Goal: Task Accomplishment & Management: Manage account settings

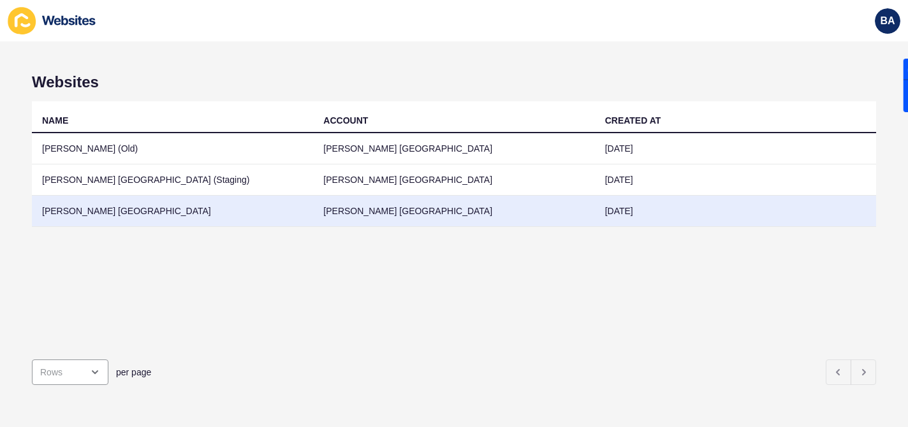
click at [373, 211] on td "[PERSON_NAME] [GEOGRAPHIC_DATA]" at bounding box center [453, 211] width 281 height 31
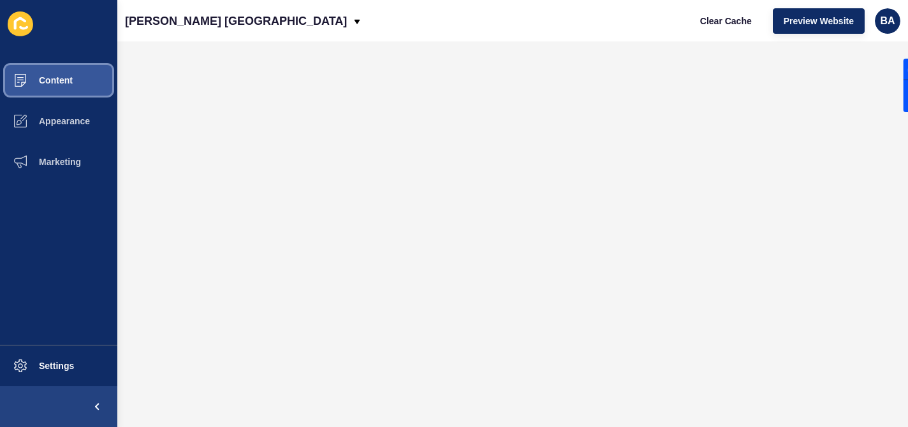
click at [66, 75] on span "Content" at bounding box center [35, 80] width 75 height 10
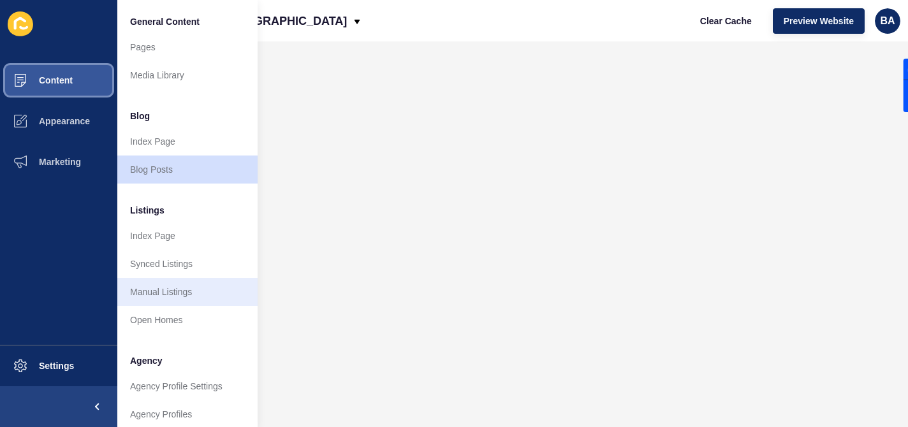
scroll to position [133, 0]
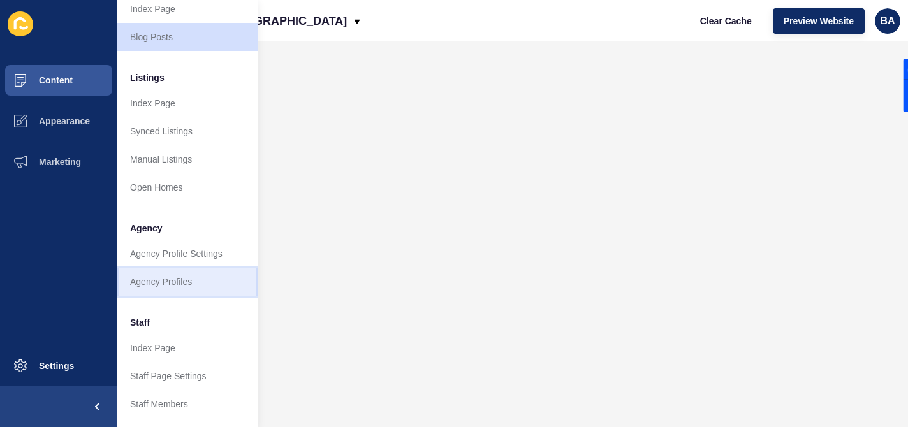
click at [166, 287] on link "Agency Profiles" at bounding box center [187, 282] width 140 height 28
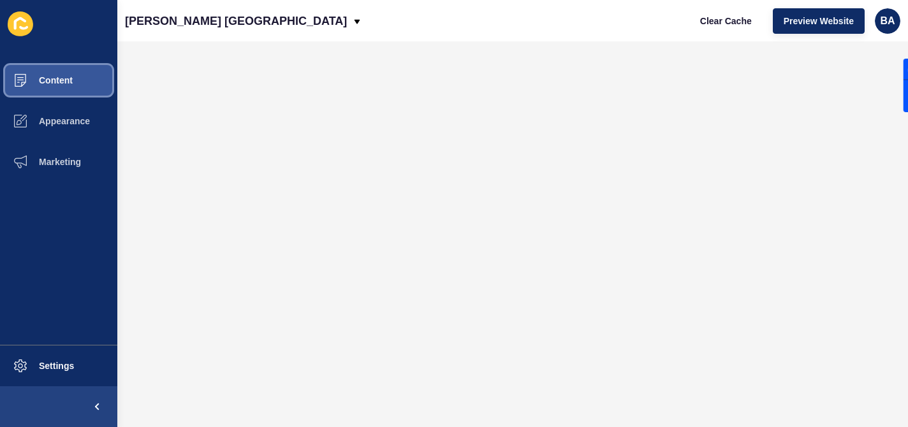
click at [59, 87] on button "Content" at bounding box center [58, 80] width 117 height 41
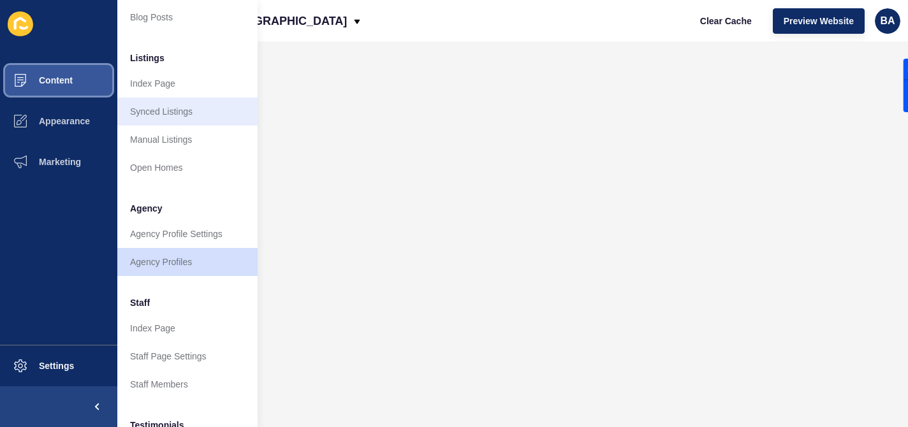
scroll to position [156, 0]
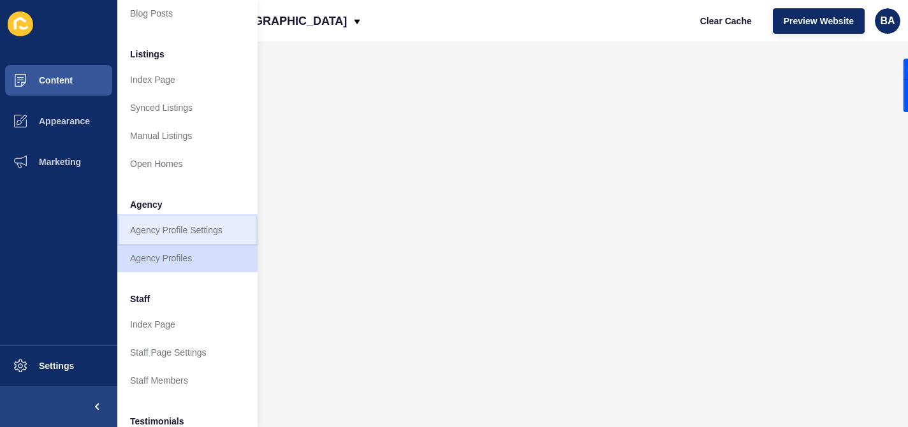
click at [187, 235] on link "Agency Profile Settings" at bounding box center [187, 230] width 140 height 28
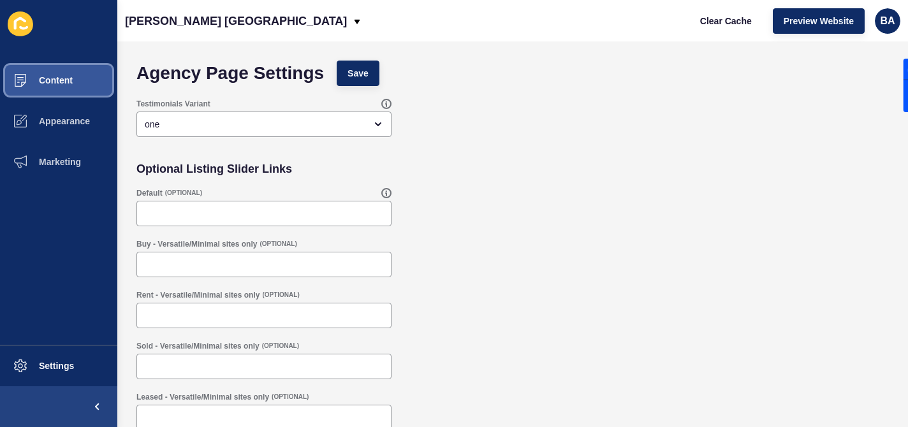
click at [64, 81] on span "Content" at bounding box center [35, 80] width 75 height 10
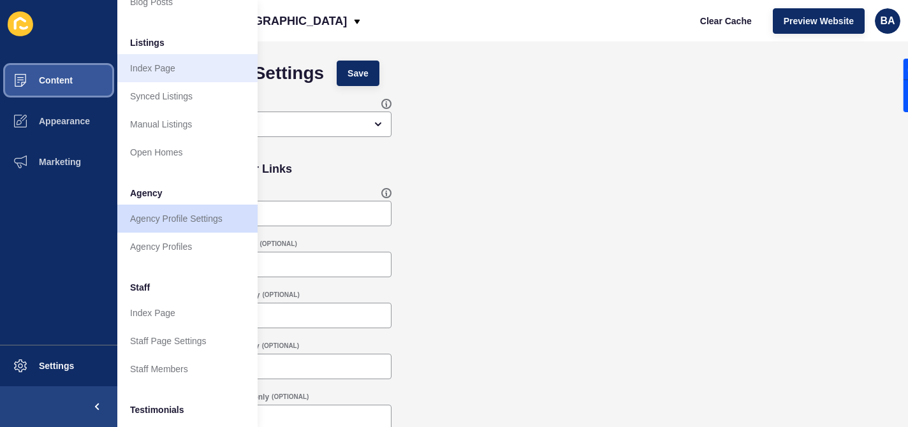
scroll to position [167, 0]
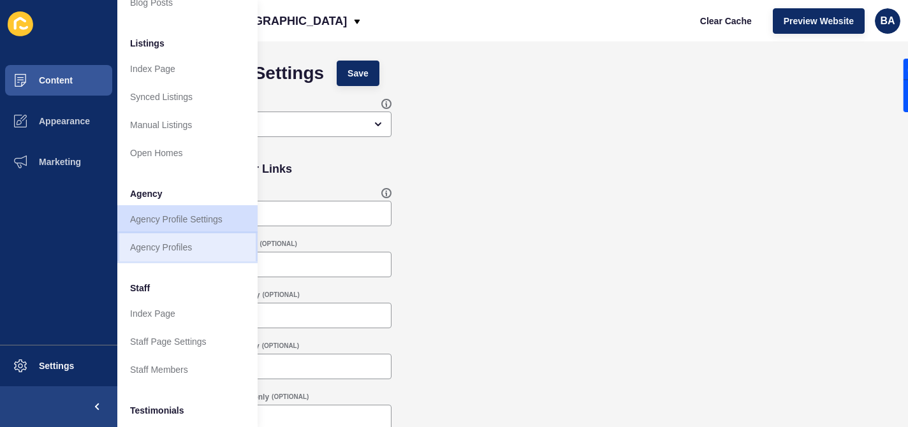
click at [168, 245] on link "Agency Profiles" at bounding box center [187, 247] width 140 height 28
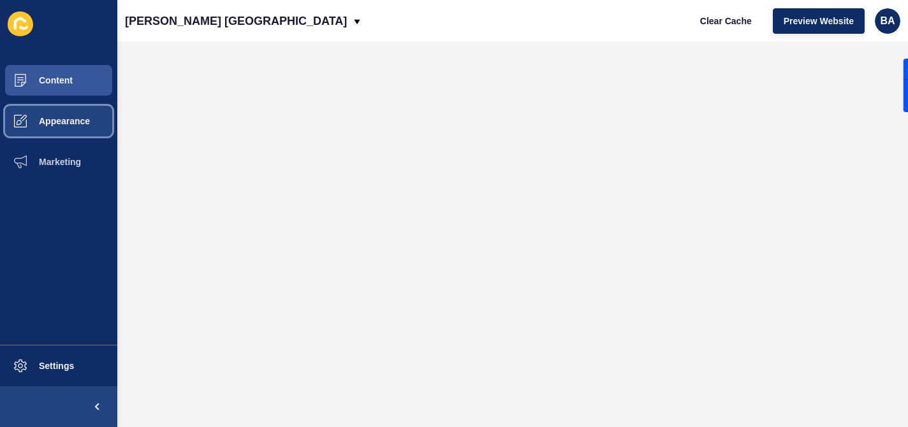
click at [64, 115] on button "Appearance" at bounding box center [58, 121] width 117 height 41
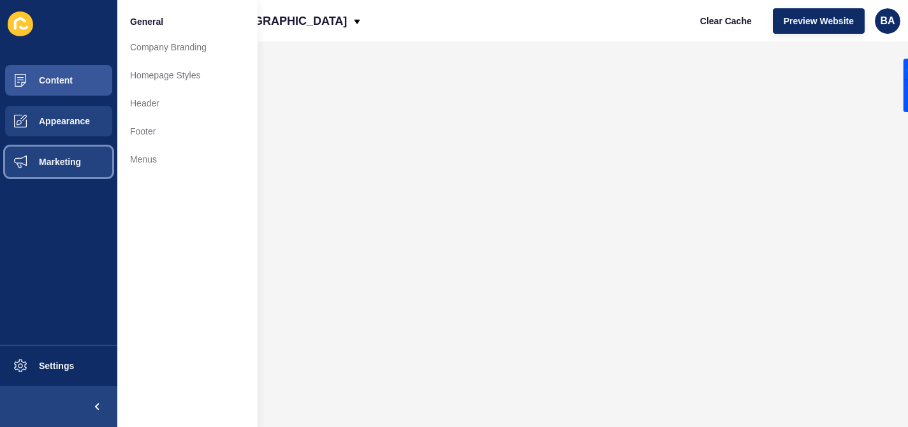
click at [68, 163] on span "Marketing" at bounding box center [39, 162] width 83 height 10
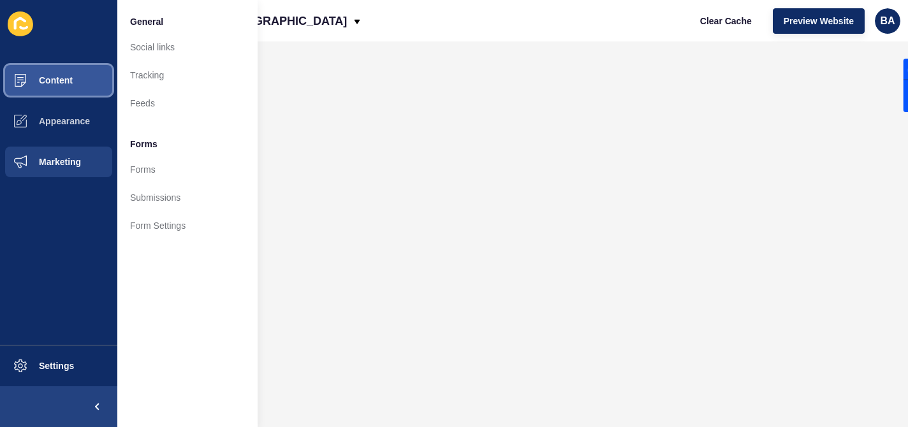
click at [73, 84] on button "Content" at bounding box center [58, 80] width 117 height 41
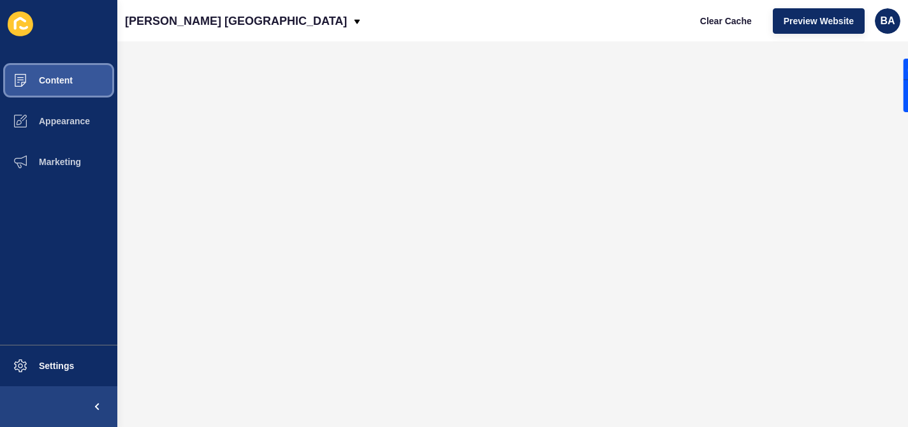
click at [73, 84] on button "Content" at bounding box center [58, 80] width 117 height 41
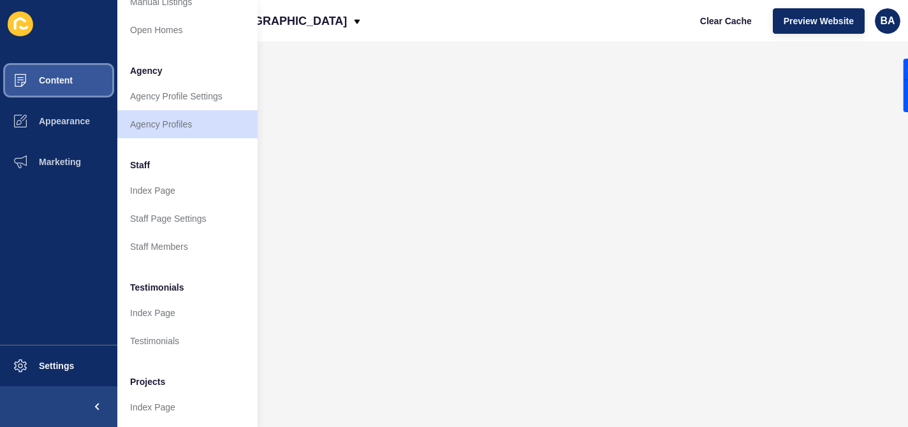
scroll to position [320, 0]
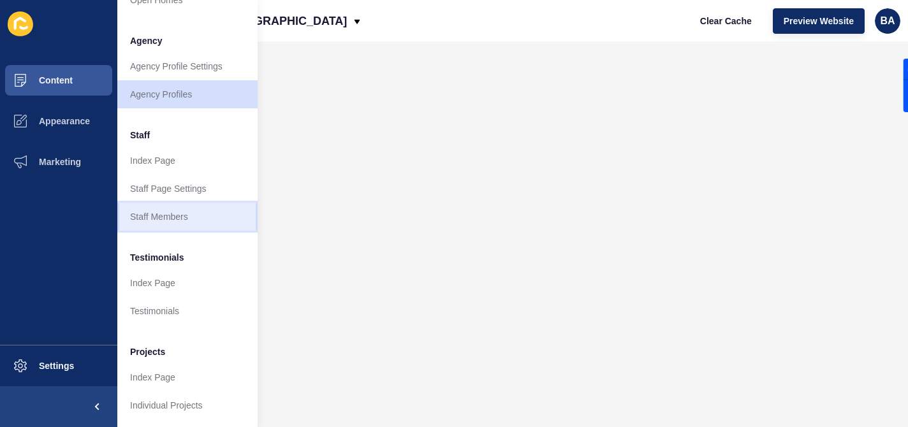
click at [154, 218] on link "Staff Members" at bounding box center [187, 217] width 140 height 28
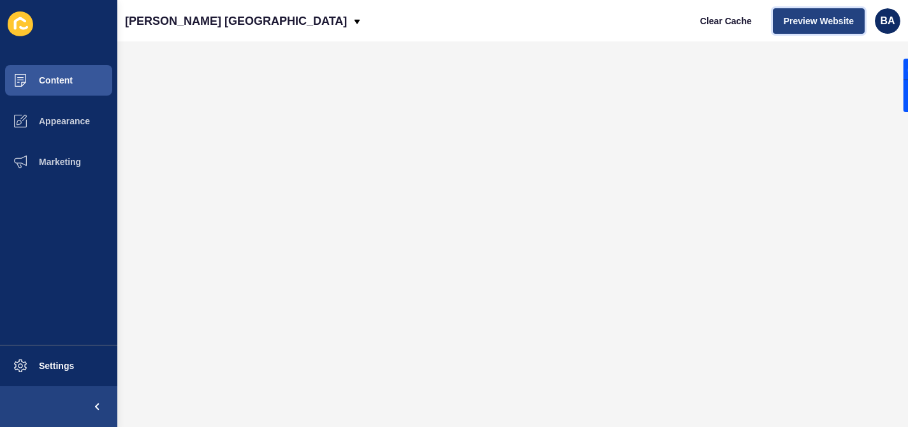
click at [803, 22] on span "Preview Website" at bounding box center [819, 21] width 70 height 13
click at [793, 23] on span "Preview Website" at bounding box center [819, 21] width 70 height 13
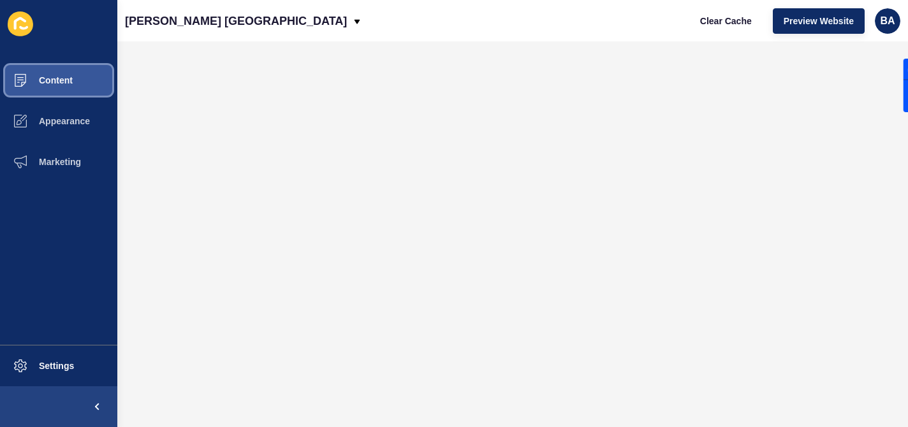
click at [65, 87] on button "Content" at bounding box center [58, 80] width 117 height 41
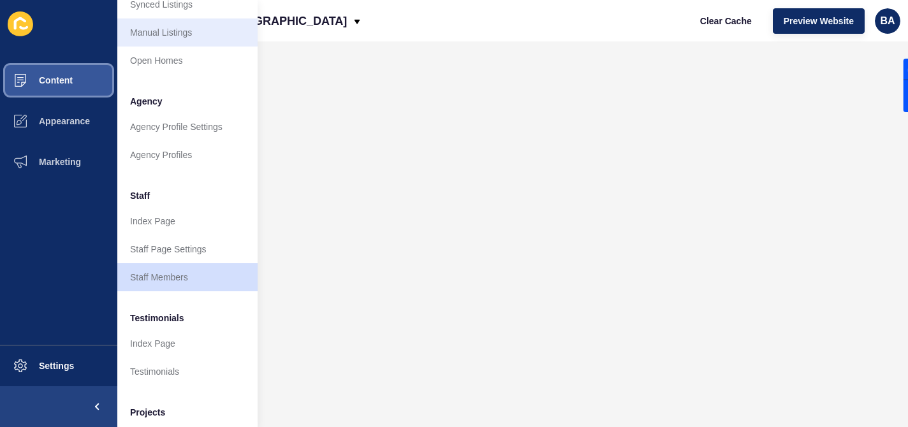
scroll to position [261, 0]
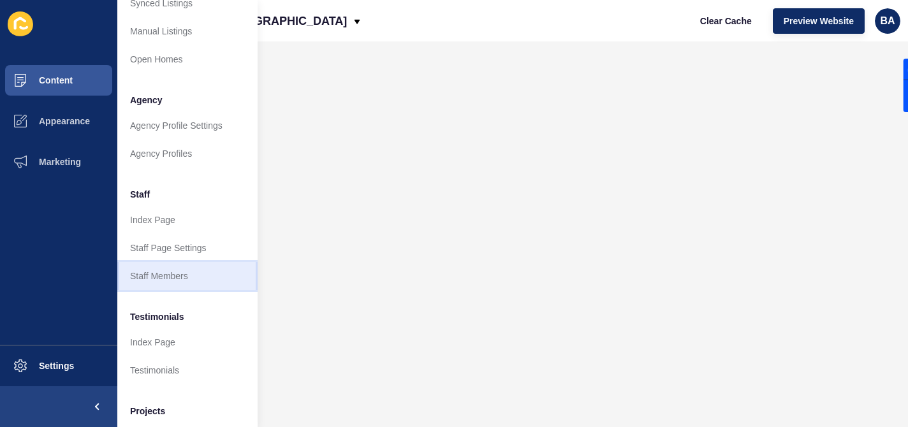
click at [185, 274] on link "Staff Members" at bounding box center [187, 276] width 140 height 28
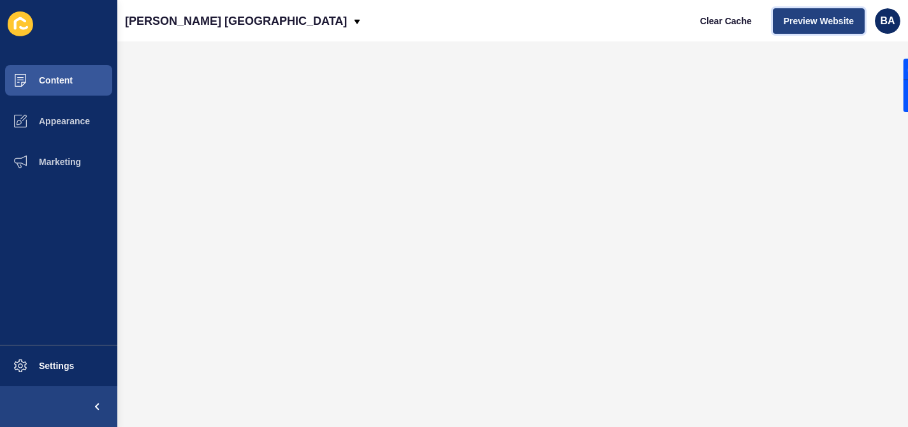
click at [810, 22] on span "Preview Website" at bounding box center [819, 21] width 70 height 13
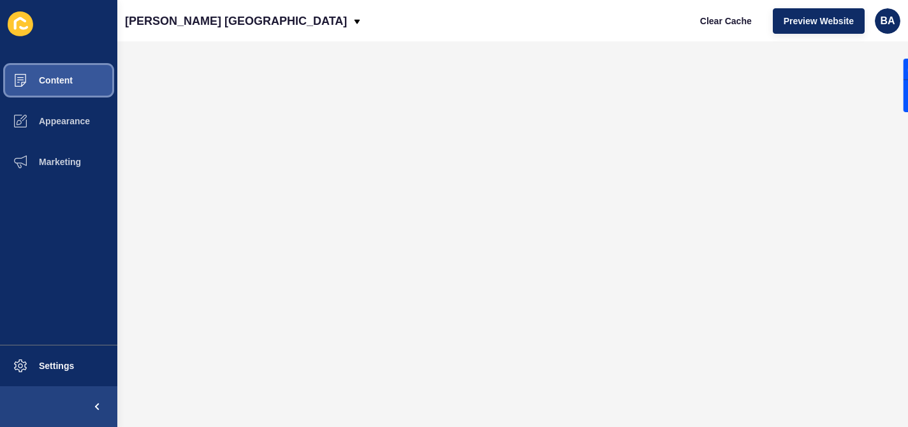
click at [65, 85] on span "Content" at bounding box center [35, 80] width 75 height 10
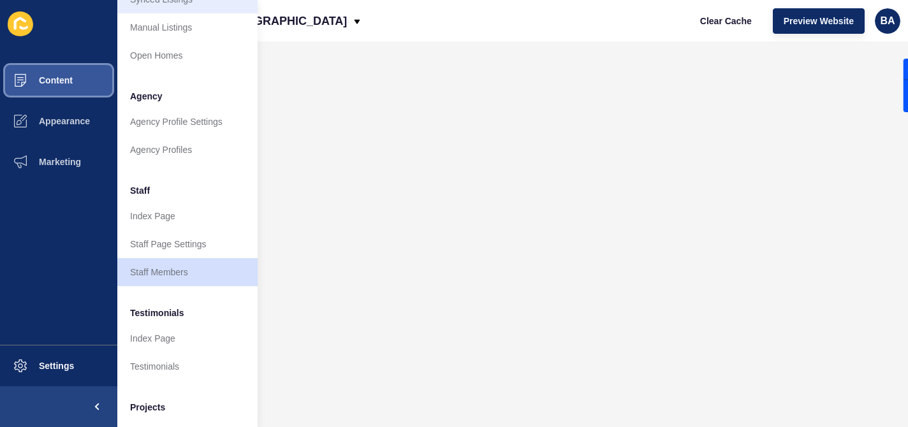
scroll to position [267, 0]
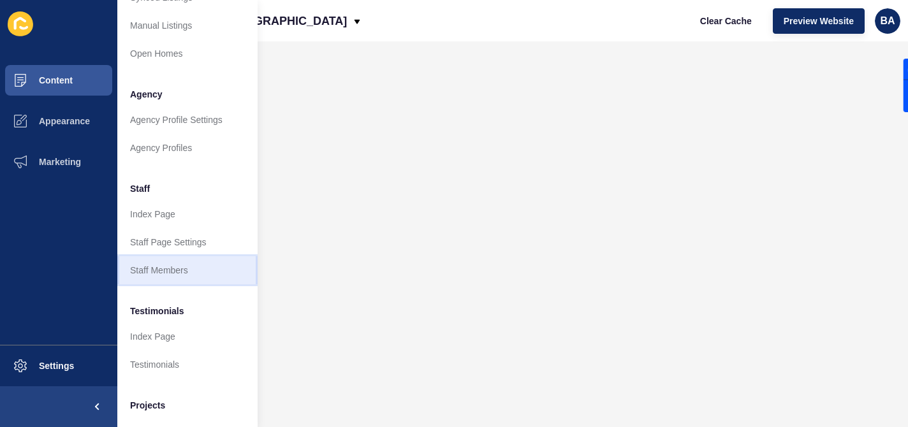
click at [191, 269] on link "Staff Members" at bounding box center [187, 270] width 140 height 28
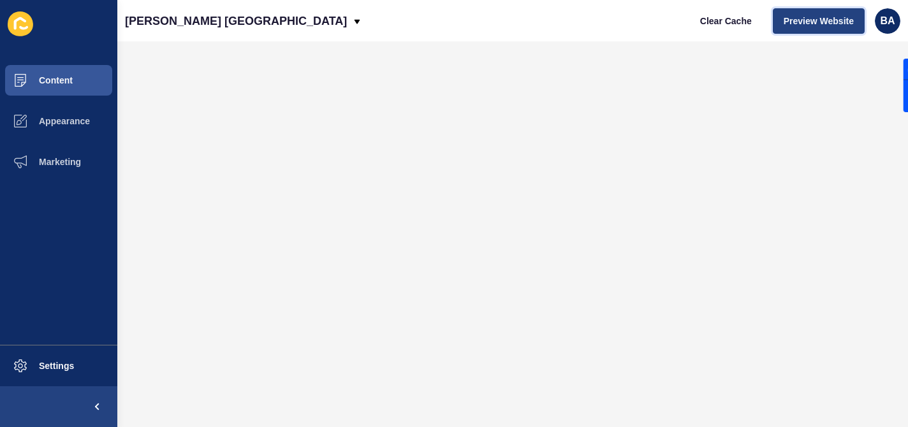
click at [840, 19] on span "Preview Website" at bounding box center [819, 21] width 70 height 13
click at [802, 18] on span "Preview Website" at bounding box center [819, 21] width 70 height 13
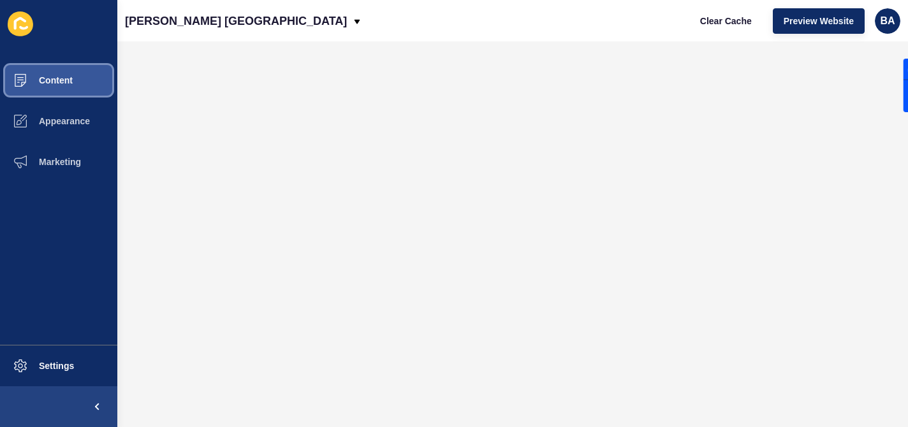
click at [66, 79] on span "Content" at bounding box center [35, 80] width 75 height 10
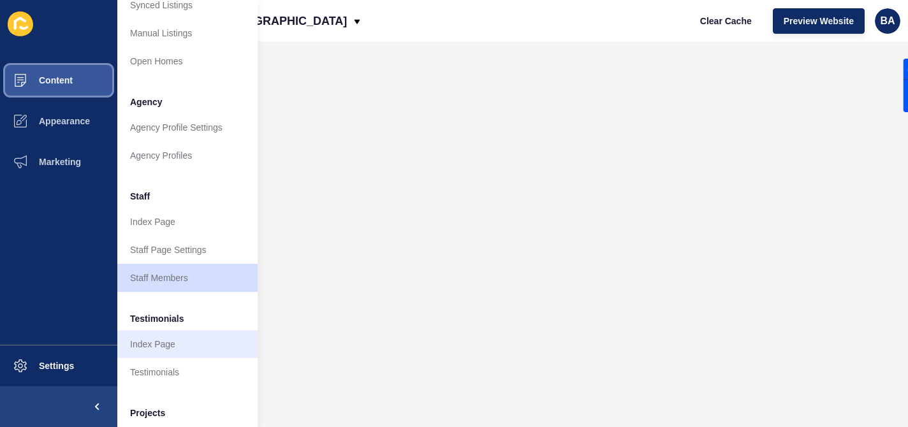
scroll to position [256, 0]
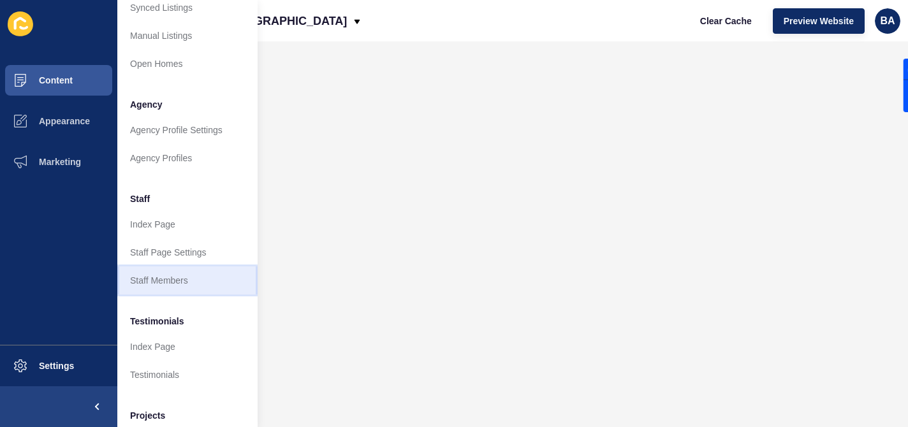
click at [166, 281] on link "Staff Members" at bounding box center [187, 281] width 140 height 28
